Goal: Transaction & Acquisition: Obtain resource

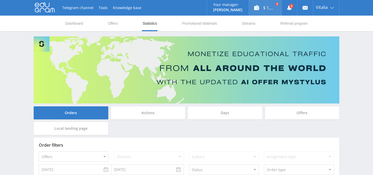
click at [266, 8] on div "$ 1,246.39" at bounding box center [265, 8] width 32 height 16
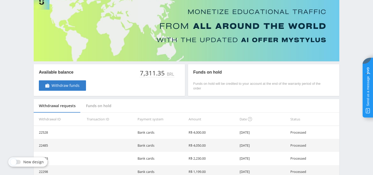
scroll to position [70, 0]
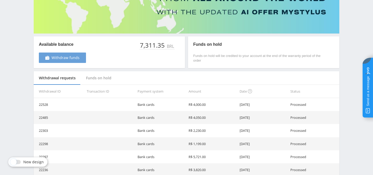
click at [72, 54] on link "Withdraw funds" at bounding box center [62, 57] width 47 height 10
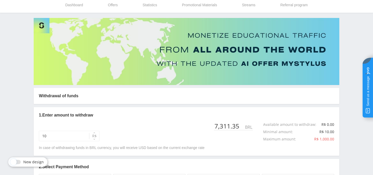
scroll to position [79, 0]
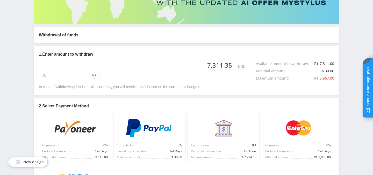
click at [89, 74] on button "R$" at bounding box center [94, 75] width 10 height 10
click at [72, 75] on input "30" at bounding box center [69, 75] width 61 height 10
type input "3,850"
click at [131, 74] on div "3,850 R$ 7,311.35 BRL Available amount to withdraw : R$ 7,311.00 Minimal amount…" at bounding box center [187, 70] width 296 height 19
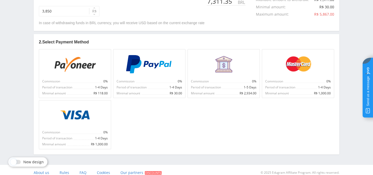
scroll to position [144, 0]
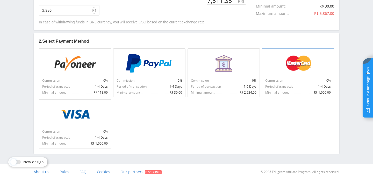
click at [303, 65] on img at bounding box center [298, 63] width 31 height 19
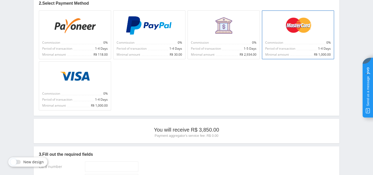
scroll to position [219, 0]
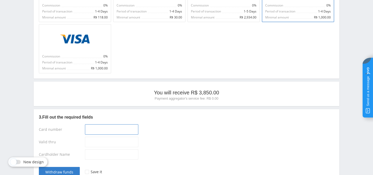
type input "____-____-____-____"
click at [88, 128] on input "____-____-____-____" at bounding box center [111, 129] width 53 height 10
type input "__/__"
click at [90, 139] on input "__/__" at bounding box center [111, 141] width 53 height 10
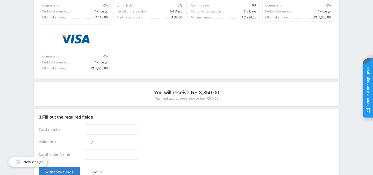
click at [100, 143] on input "__/__" at bounding box center [111, 141] width 53 height 10
click at [98, 156] on input at bounding box center [111, 154] width 53 height 10
type input "Nagornyj Daniil"
type input "__/__"
click at [119, 140] on input "__/__" at bounding box center [111, 141] width 53 height 10
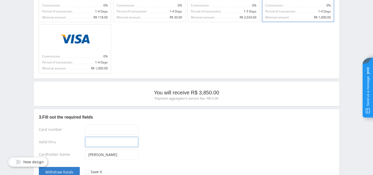
type input "__/__"
type input "____-____-____-____"
click at [88, 127] on input "____-____-____-____" at bounding box center [111, 129] width 53 height 10
paste input "[CREDIT_CARD_NUMBER]"
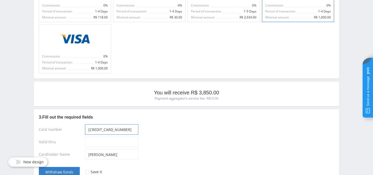
type input "[CREDIT_CARD_NUMBER]"
click at [88, 141] on input "__/__" at bounding box center [111, 141] width 53 height 10
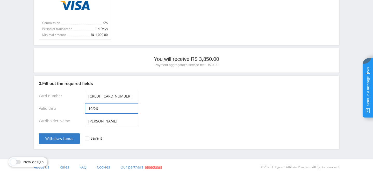
type input "10/26"
click at [65, 138] on span "Withdraw funds" at bounding box center [59, 138] width 28 height 4
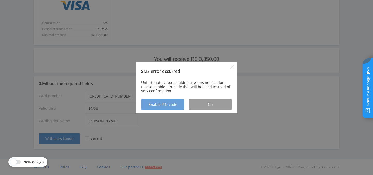
click at [176, 106] on span "Enable PIN-code" at bounding box center [163, 104] width 29 height 4
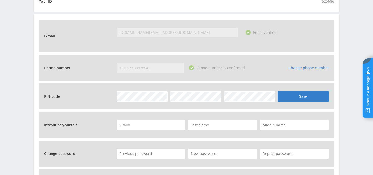
scroll to position [167, 0]
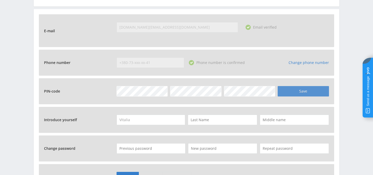
click at [292, 91] on button "Save" at bounding box center [303, 91] width 51 height 10
click at [298, 91] on button "Save" at bounding box center [303, 91] width 51 height 10
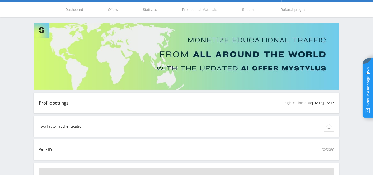
scroll to position [0, 0]
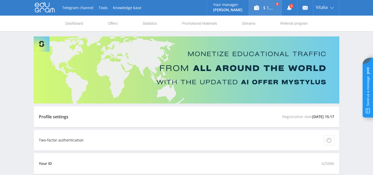
click at [270, 11] on div "$ 1,246.39" at bounding box center [265, 8] width 32 height 16
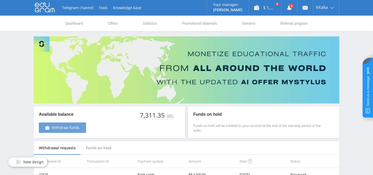
click at [62, 125] on span "Withdraw funds" at bounding box center [66, 127] width 28 height 4
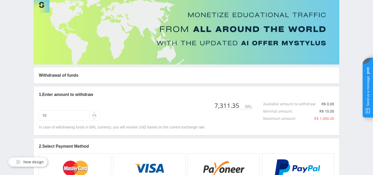
scroll to position [59, 0]
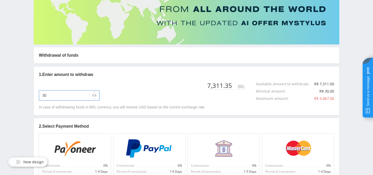
click at [74, 96] on input "30" at bounding box center [69, 95] width 61 height 10
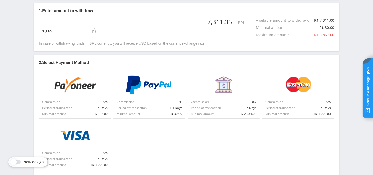
scroll to position [127, 0]
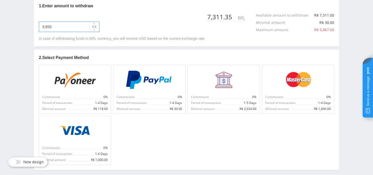
type input "3,850"
click at [313, 89] on div at bounding box center [299, 79] width 66 height 23
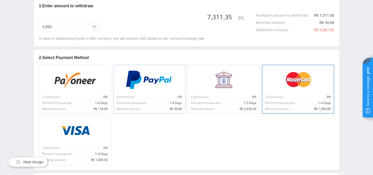
scroll to position [225, 0]
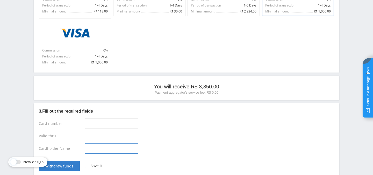
click at [94, 150] on input at bounding box center [111, 148] width 53 height 10
type input "Nagornyj Daniil"
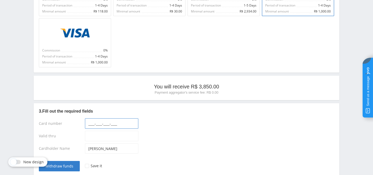
click at [89, 122] on input "____-____-____-____" at bounding box center [111, 123] width 53 height 10
paste input "5169-3600-0108-9881"
type input "5169-3600-0108-9881"
click at [90, 135] on input "__/__" at bounding box center [111, 135] width 53 height 10
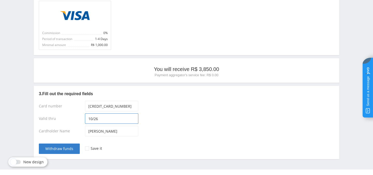
scroll to position [252, 0]
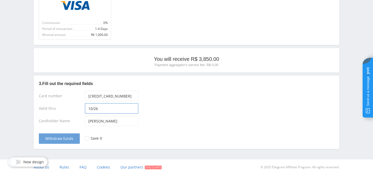
type input "10/26"
click at [70, 136] on span "Withdraw funds" at bounding box center [59, 138] width 28 height 4
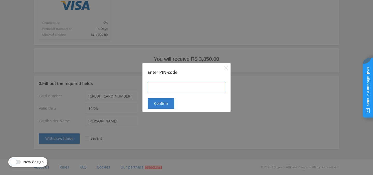
click at [163, 88] on input at bounding box center [187, 86] width 78 height 10
type input "000000"
click at [159, 104] on span "Confirm" at bounding box center [161, 103] width 14 height 4
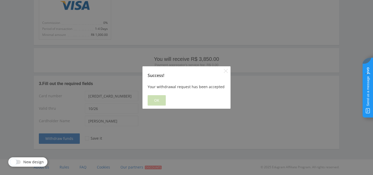
click at [161, 100] on button "OK" at bounding box center [157, 100] width 18 height 10
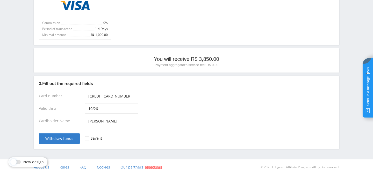
scroll to position [0, 0]
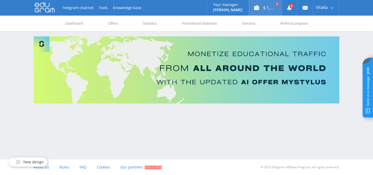
click at [271, 12] on div "$ 1,246.39" at bounding box center [265, 8] width 32 height 16
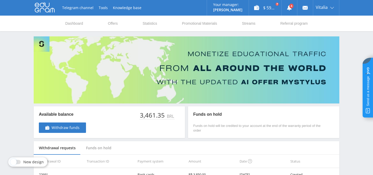
scroll to position [48, 0]
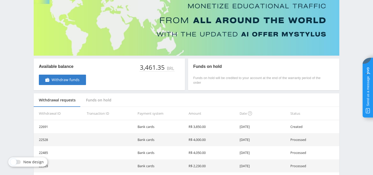
click at [44, 126] on td "22691" at bounding box center [59, 126] width 51 height 13
copy td "22691"
